Goal: Information Seeking & Learning: Learn about a topic

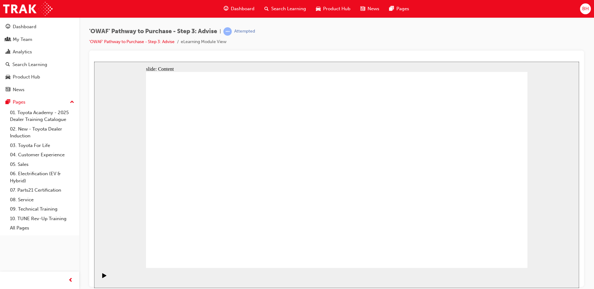
drag, startPoint x: 356, startPoint y: 216, endPoint x: 349, endPoint y: 215, distance: 6.6
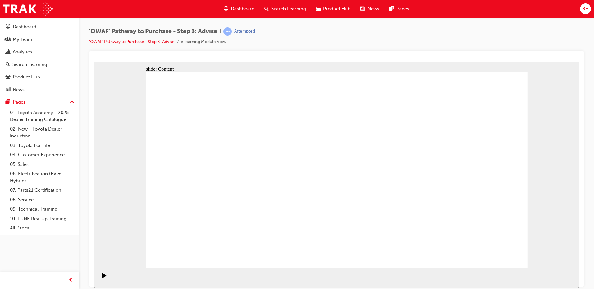
drag, startPoint x: 330, startPoint y: 231, endPoint x: 225, endPoint y: 157, distance: 127.9
drag, startPoint x: 215, startPoint y: 241, endPoint x: 220, endPoint y: 210, distance: 31.0
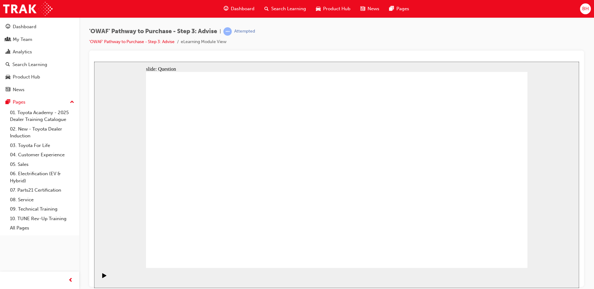
drag, startPoint x: 458, startPoint y: 231, endPoint x: 228, endPoint y: 177, distance: 236.5
drag, startPoint x: 482, startPoint y: 256, endPoint x: 492, endPoint y: 257, distance: 10.3
drag, startPoint x: 283, startPoint y: 230, endPoint x: 326, endPoint y: 152, distance: 89.0
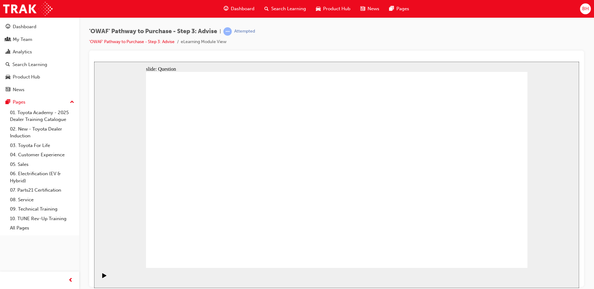
drag, startPoint x: 287, startPoint y: 214, endPoint x: 251, endPoint y: 174, distance: 53.6
drag, startPoint x: 251, startPoint y: 173, endPoint x: 288, endPoint y: 227, distance: 65.5
drag, startPoint x: 402, startPoint y: 213, endPoint x: 239, endPoint y: 172, distance: 168.9
drag, startPoint x: 337, startPoint y: 232, endPoint x: 383, endPoint y: 179, distance: 70.0
drag, startPoint x: 350, startPoint y: 231, endPoint x: 400, endPoint y: 172, distance: 77.4
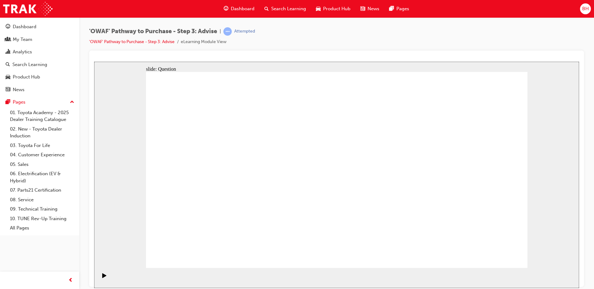
drag, startPoint x: 398, startPoint y: 180, endPoint x: 350, endPoint y: 236, distance: 74.4
drag, startPoint x: 209, startPoint y: 179, endPoint x: 193, endPoint y: 232, distance: 55.3
drag, startPoint x: 325, startPoint y: 233, endPoint x: 216, endPoint y: 180, distance: 121.7
drag, startPoint x: 400, startPoint y: 217, endPoint x: 396, endPoint y: 179, distance: 38.1
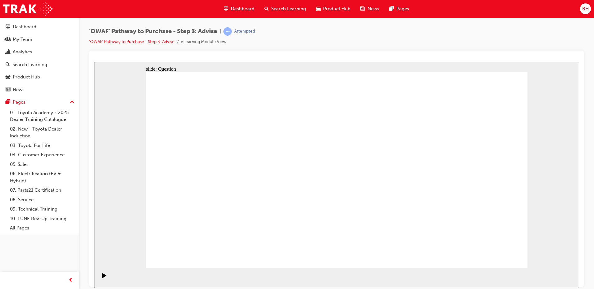
drag, startPoint x: 446, startPoint y: 200, endPoint x: 335, endPoint y: 190, distance: 111.0
drag, startPoint x: 459, startPoint y: 184, endPoint x: 203, endPoint y: 178, distance: 255.4
drag, startPoint x: 448, startPoint y: 171, endPoint x: 233, endPoint y: 193, distance: 216.9
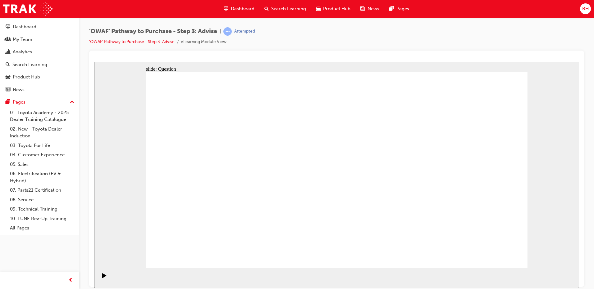
drag, startPoint x: 440, startPoint y: 186, endPoint x: 326, endPoint y: 190, distance: 113.7
drag, startPoint x: 452, startPoint y: 187, endPoint x: 346, endPoint y: 185, distance: 105.3
drag, startPoint x: 488, startPoint y: 175, endPoint x: 247, endPoint y: 189, distance: 241.1
drag, startPoint x: 438, startPoint y: 170, endPoint x: 208, endPoint y: 173, distance: 230.1
drag, startPoint x: 464, startPoint y: 168, endPoint x: 248, endPoint y: 166, distance: 216.5
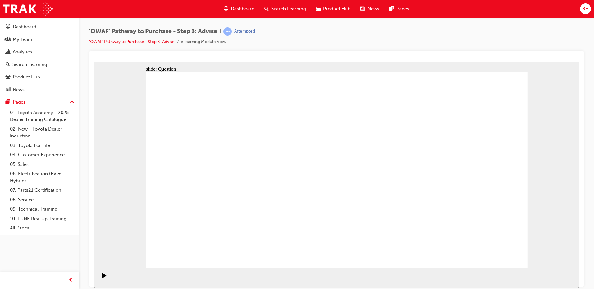
drag, startPoint x: 446, startPoint y: 181, endPoint x: 348, endPoint y: 183, distance: 97.8
drag, startPoint x: 441, startPoint y: 179, endPoint x: 214, endPoint y: 180, distance: 227.0
drag, startPoint x: 447, startPoint y: 169, endPoint x: 337, endPoint y: 169, distance: 109.9
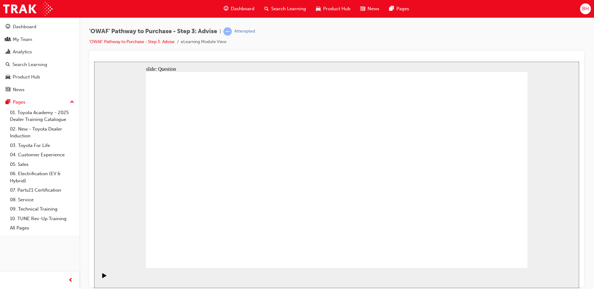
drag, startPoint x: 442, startPoint y: 173, endPoint x: 316, endPoint y: 179, distance: 125.9
drag, startPoint x: 434, startPoint y: 182, endPoint x: 332, endPoint y: 179, distance: 102.2
drag, startPoint x: 453, startPoint y: 179, endPoint x: 230, endPoint y: 180, distance: 223.3
drag, startPoint x: 467, startPoint y: 174, endPoint x: 243, endPoint y: 179, distance: 224.0
drag, startPoint x: 436, startPoint y: 193, endPoint x: 242, endPoint y: 192, distance: 193.8
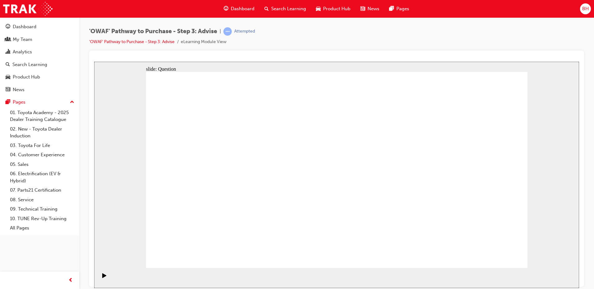
drag, startPoint x: 210, startPoint y: 149, endPoint x: 289, endPoint y: 186, distance: 87.0
drag, startPoint x: 208, startPoint y: 184, endPoint x: 371, endPoint y: 183, distance: 162.7
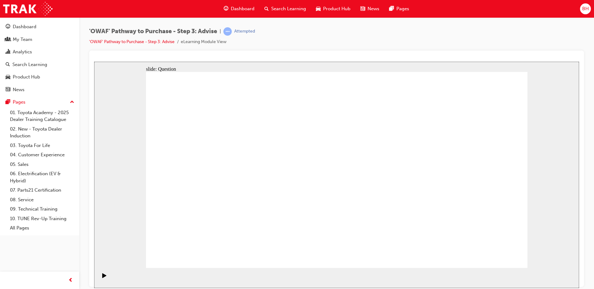
drag, startPoint x: 266, startPoint y: 193, endPoint x: 394, endPoint y: 193, distance: 128.3
drag, startPoint x: 265, startPoint y: 223, endPoint x: 377, endPoint y: 197, distance: 114.4
drag, startPoint x: 215, startPoint y: 212, endPoint x: 452, endPoint y: 189, distance: 237.5
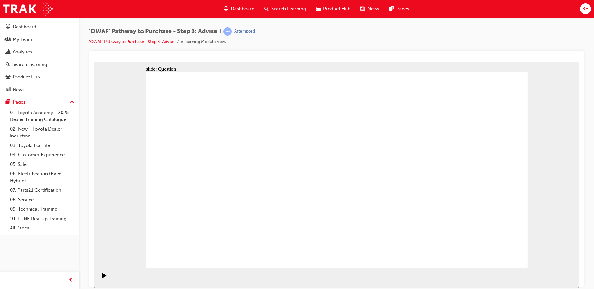
drag, startPoint x: 491, startPoint y: 145, endPoint x: 302, endPoint y: 220, distance: 204.3
drag, startPoint x: 271, startPoint y: 141, endPoint x: 495, endPoint y: 217, distance: 236.8
drag, startPoint x: 306, startPoint y: 143, endPoint x: 377, endPoint y: 214, distance: 100.8
drag, startPoint x: 381, startPoint y: 150, endPoint x: 233, endPoint y: 217, distance: 162.3
drag, startPoint x: 227, startPoint y: 218, endPoint x: 280, endPoint y: 134, distance: 98.8
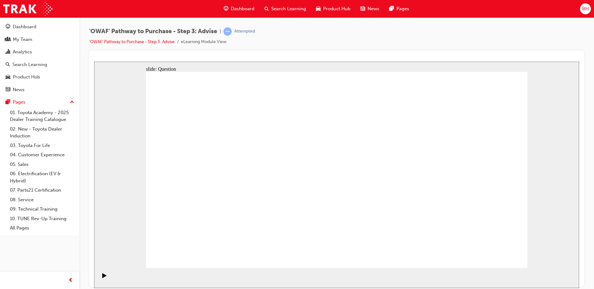
drag, startPoint x: 447, startPoint y: 143, endPoint x: 215, endPoint y: 217, distance: 243.4
drag, startPoint x: 224, startPoint y: 149, endPoint x: 330, endPoint y: 214, distance: 124.5
drag, startPoint x: 415, startPoint y: 154, endPoint x: 282, endPoint y: 214, distance: 145.8
drag, startPoint x: 341, startPoint y: 151, endPoint x: 191, endPoint y: 226, distance: 168.1
drag, startPoint x: 193, startPoint y: 150, endPoint x: 457, endPoint y: 220, distance: 273.3
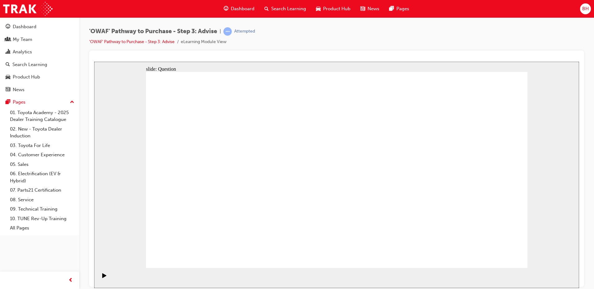
drag, startPoint x: 371, startPoint y: 140, endPoint x: 460, endPoint y: 216, distance: 116.7
drag, startPoint x: 415, startPoint y: 226, endPoint x: 429, endPoint y: 154, distance: 73.6
drag, startPoint x: 463, startPoint y: 221, endPoint x: 421, endPoint y: 216, distance: 41.6
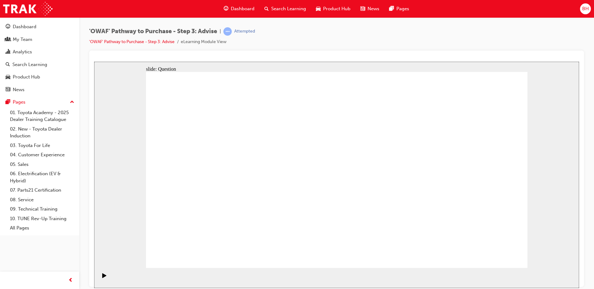
drag, startPoint x: 382, startPoint y: 154, endPoint x: 467, endPoint y: 233, distance: 116.5
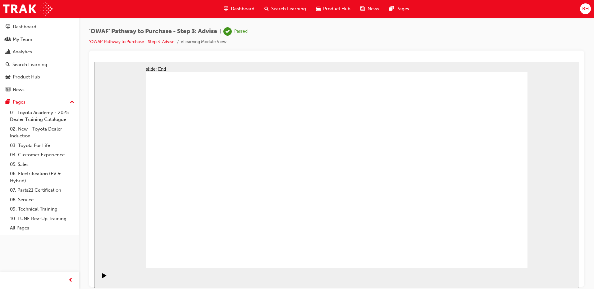
click at [297, 5] on div "Search Learning" at bounding box center [285, 8] width 52 height 13
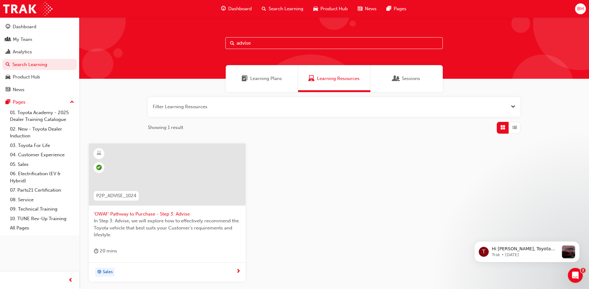
click at [266, 44] on input "advise" at bounding box center [333, 43] width 217 height 12
type input "a"
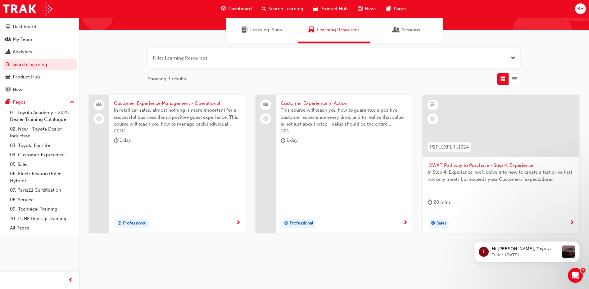
scroll to position [53, 0]
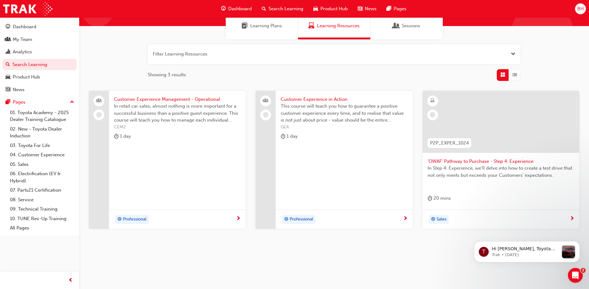
type input "experi"
click at [483, 162] on span "'OWAF' Pathway to Purchase - Step 4: Experience" at bounding box center [501, 161] width 147 height 7
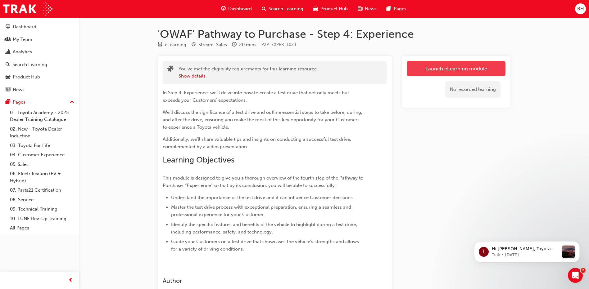
click at [455, 69] on link "Launch eLearning module" at bounding box center [456, 69] width 99 height 16
